Goal: Task Accomplishment & Management: Manage account settings

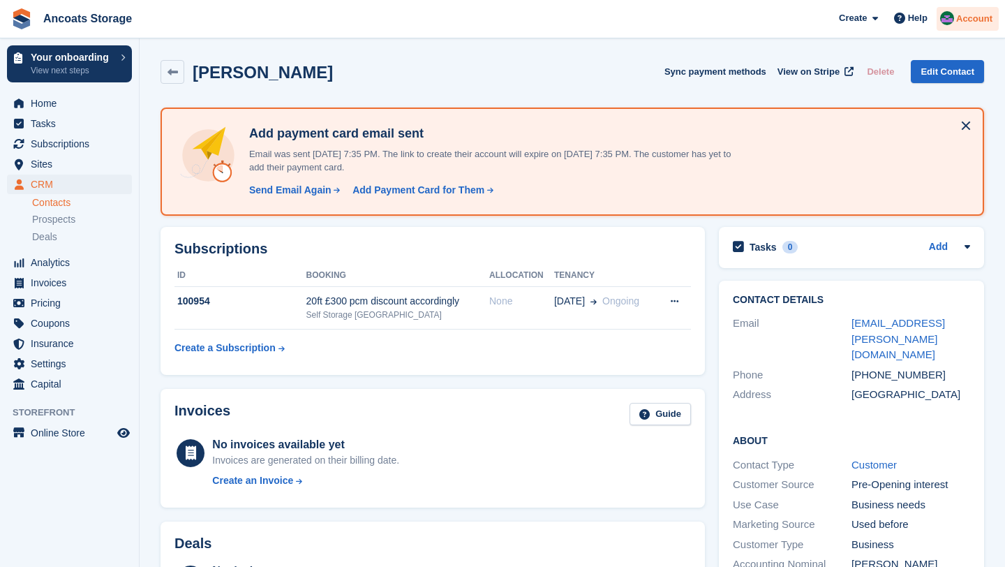
click at [955, 15] on div "Account" at bounding box center [968, 19] width 62 height 24
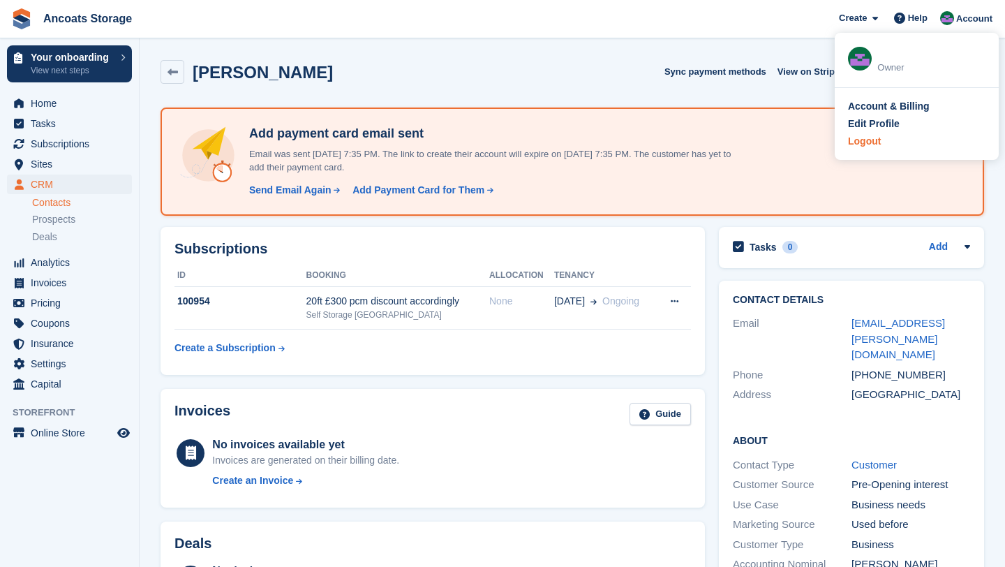
click at [884, 144] on div "Logout" at bounding box center [916, 141] width 137 height 15
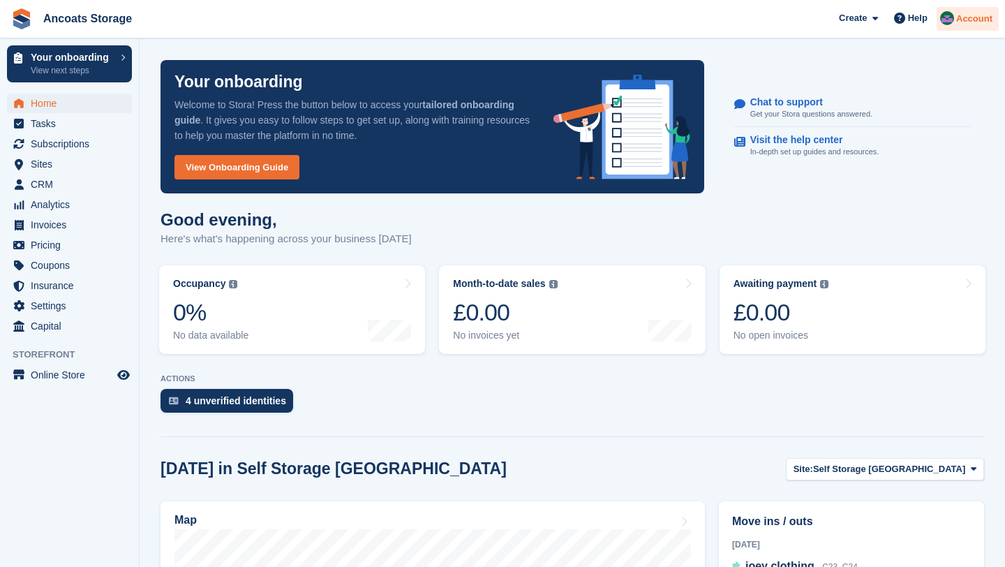
click at [971, 24] on span "Account" at bounding box center [974, 19] width 36 height 14
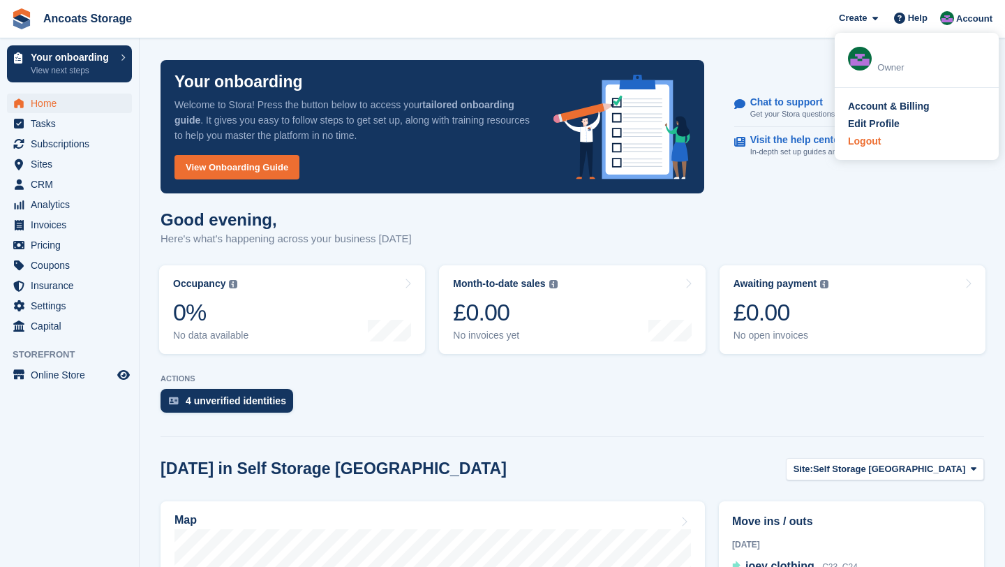
click at [903, 142] on div "Logout" at bounding box center [916, 141] width 137 height 15
